Goal: Information Seeking & Learning: Learn about a topic

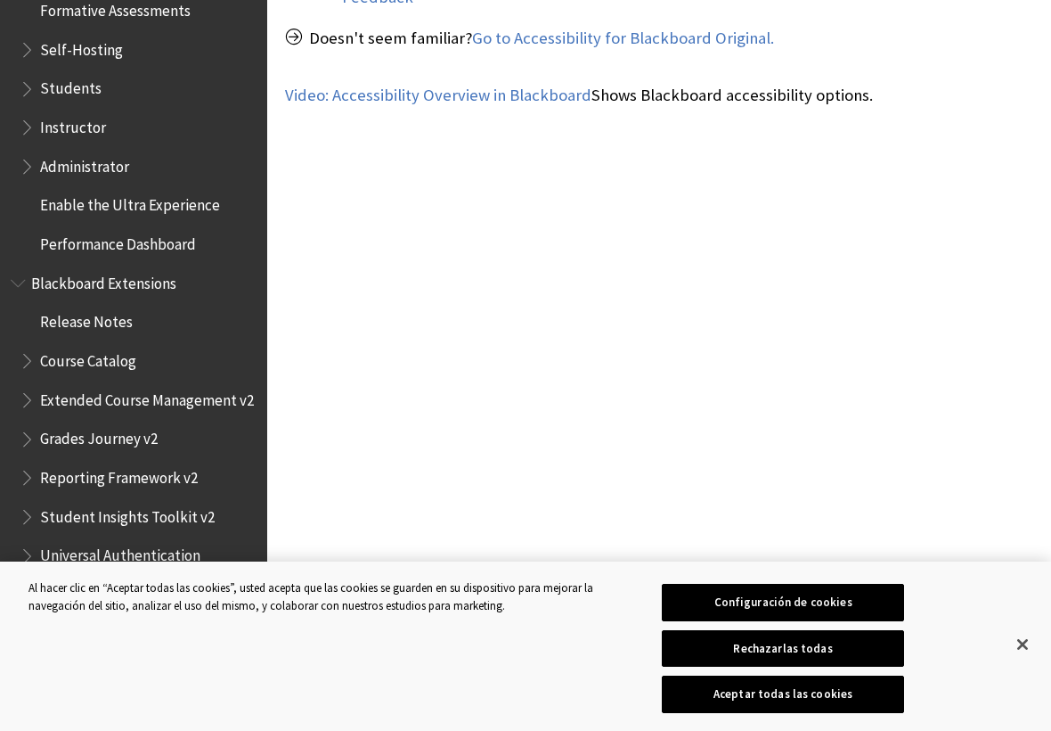
scroll to position [1069, 0]
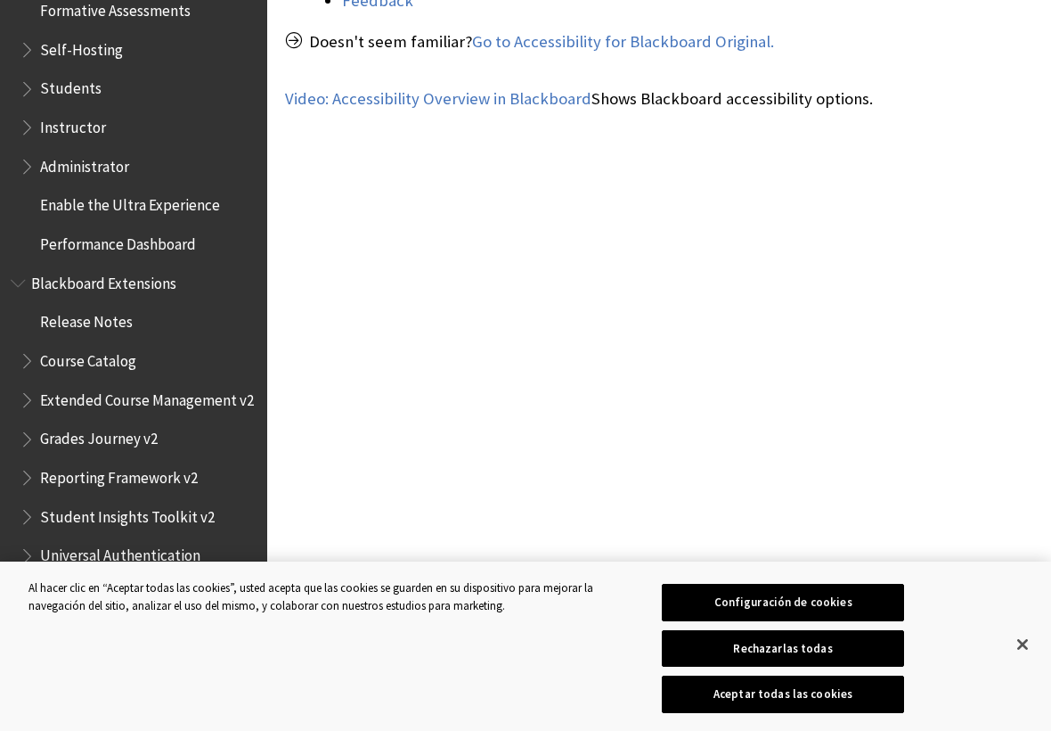
click at [61, 79] on ul "Accessibility Overview Inclusive Learning Experiences Ultra Accessibility Check…" at bounding box center [134, 43] width 246 height 431
click at [56, 74] on span "Students" at bounding box center [70, 86] width 61 height 24
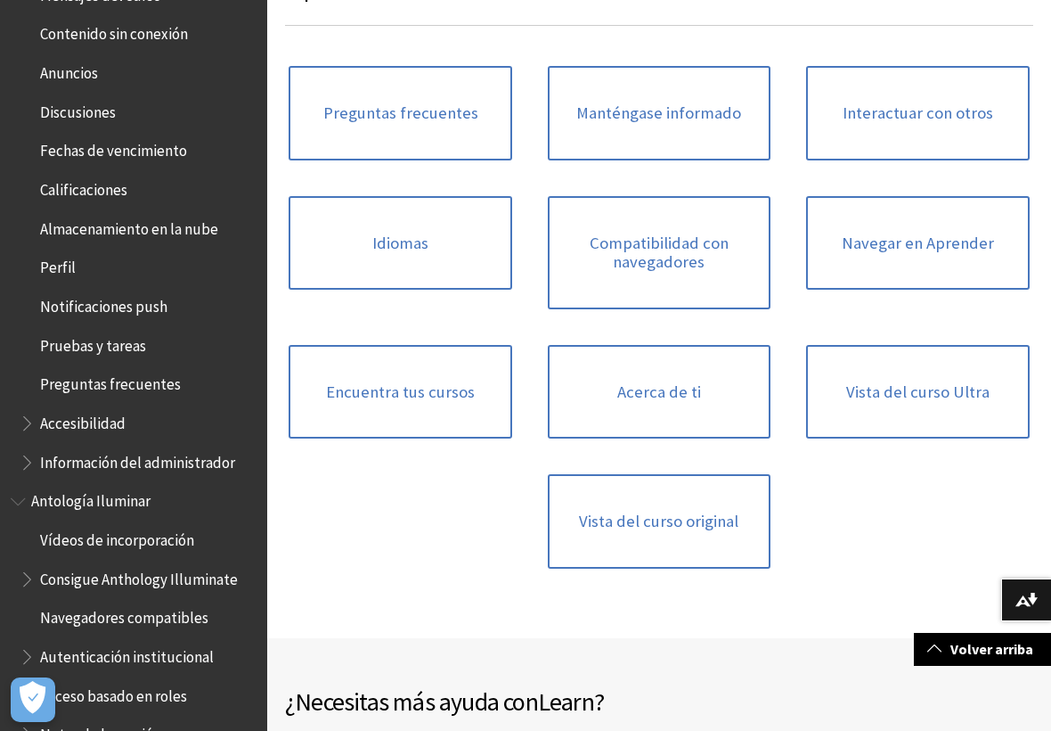
scroll to position [683, 0]
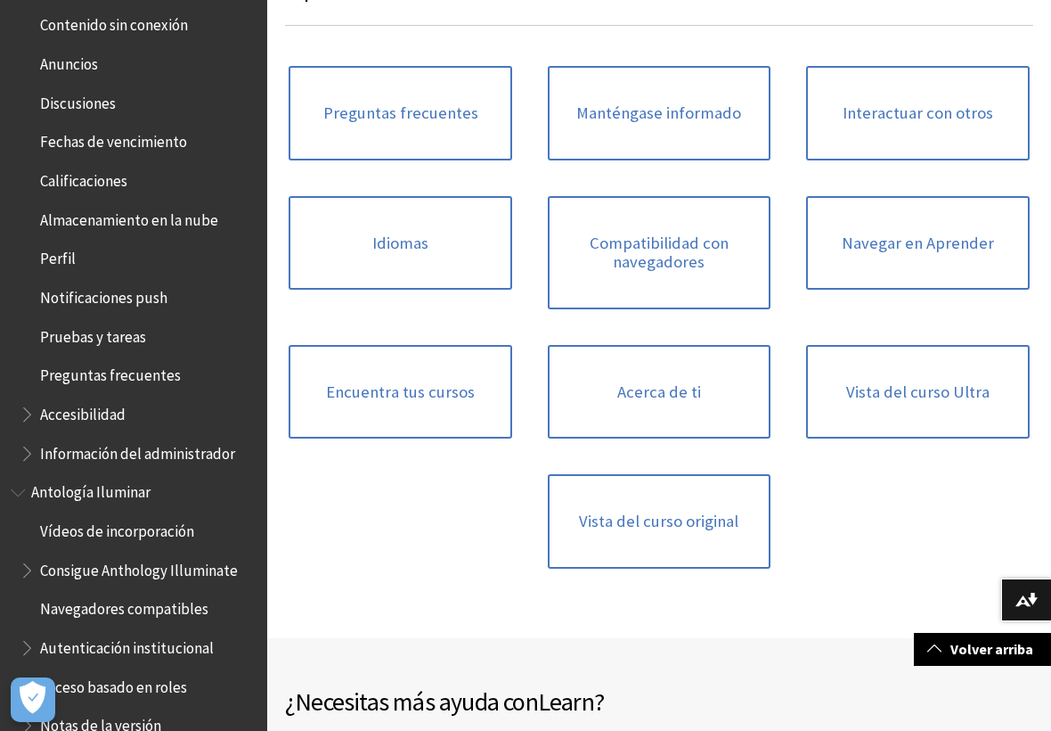
click at [45, 210] on font "Almacenamiento en la nube" at bounding box center [129, 220] width 178 height 20
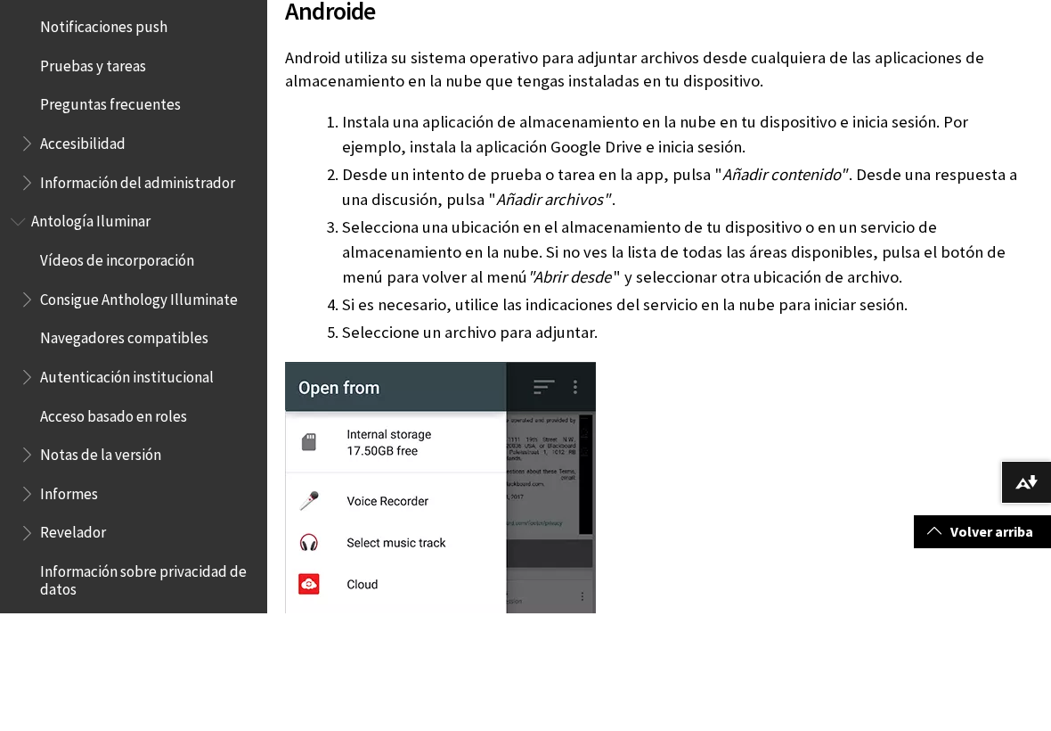
scroll to position [838, 0]
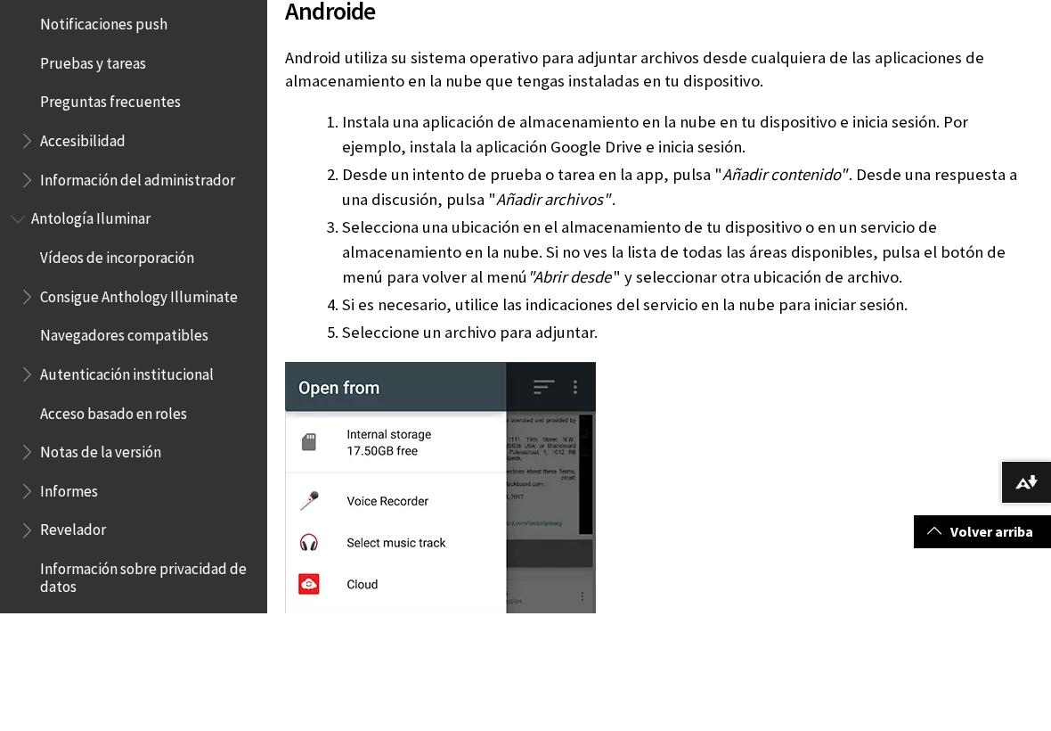
click at [24, 243] on span "Esquema de libro para la ayuda de la aplicación Blackboard" at bounding box center [29, 254] width 19 height 22
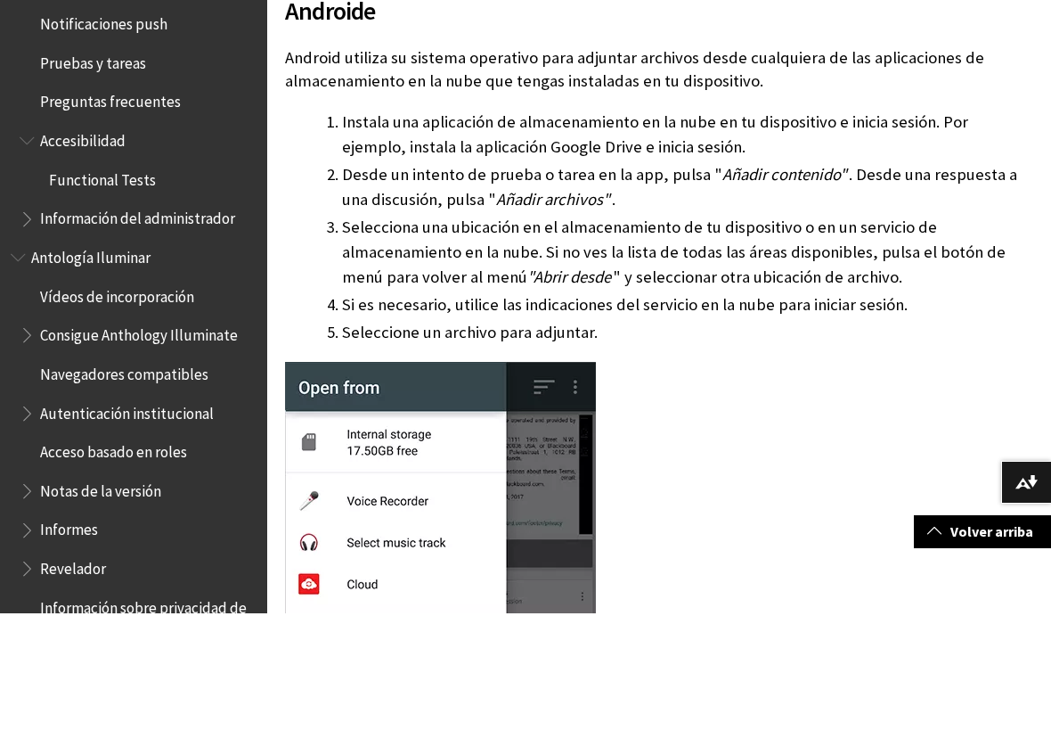
click at [56, 282] on span "Functional Tests" at bounding box center [102, 294] width 107 height 24
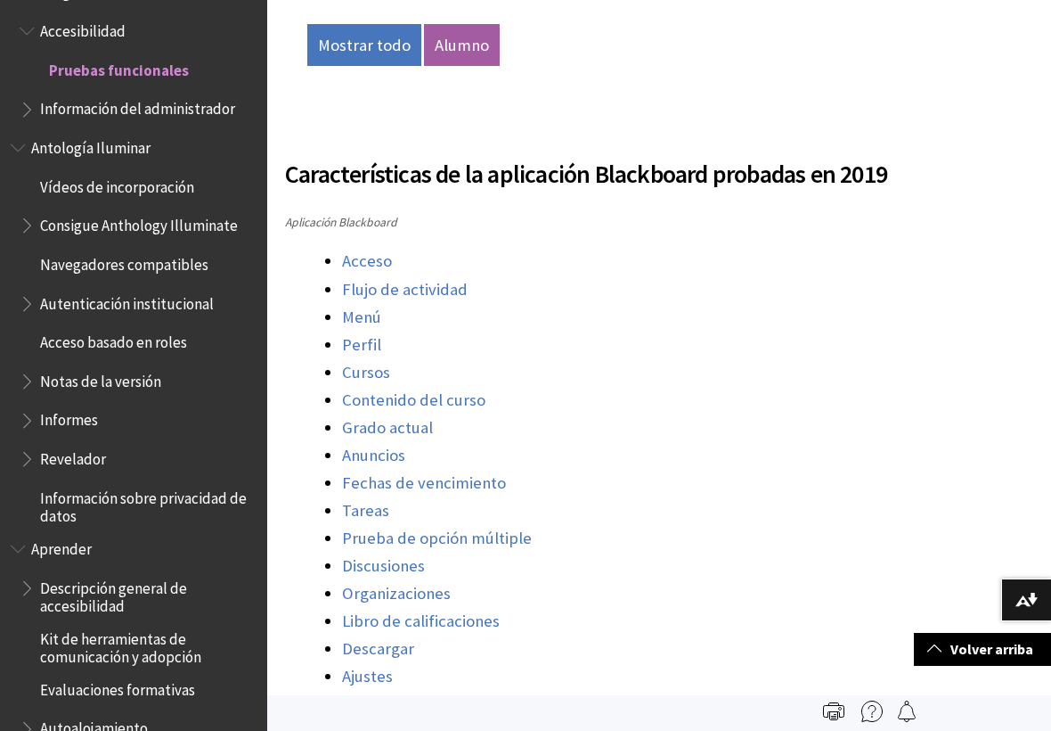
scroll to position [893, 0]
click at [379, 258] on font "Acceso" at bounding box center [367, 261] width 50 height 20
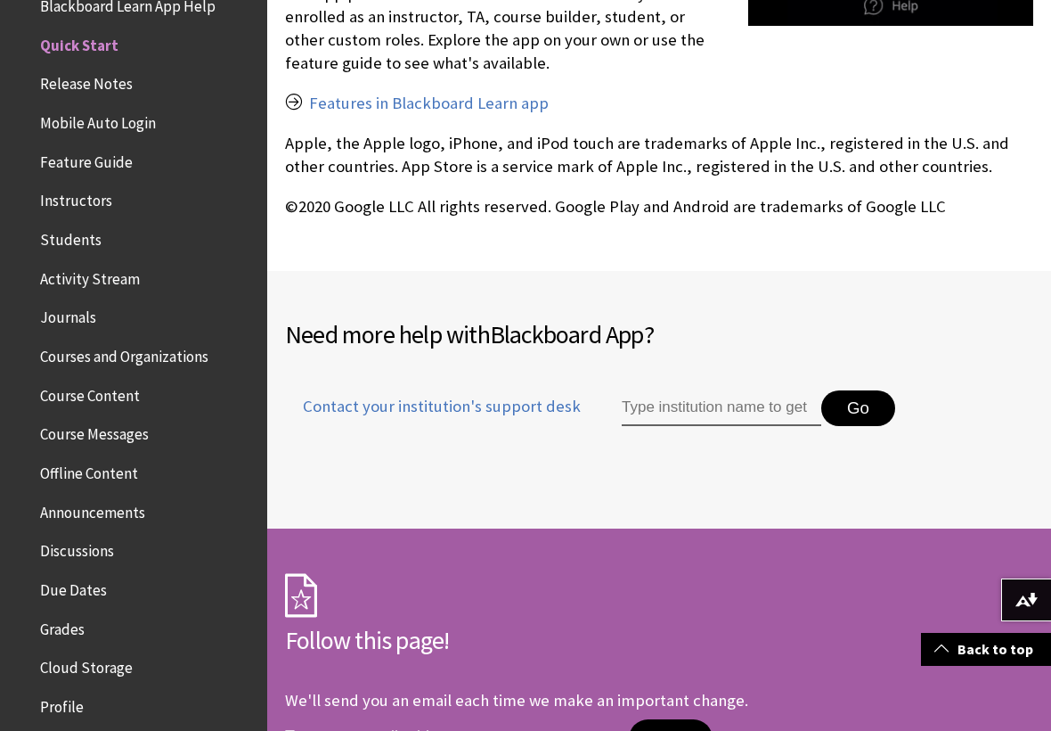
scroll to position [3206, 0]
